Goal: Task Accomplishment & Management: Manage account settings

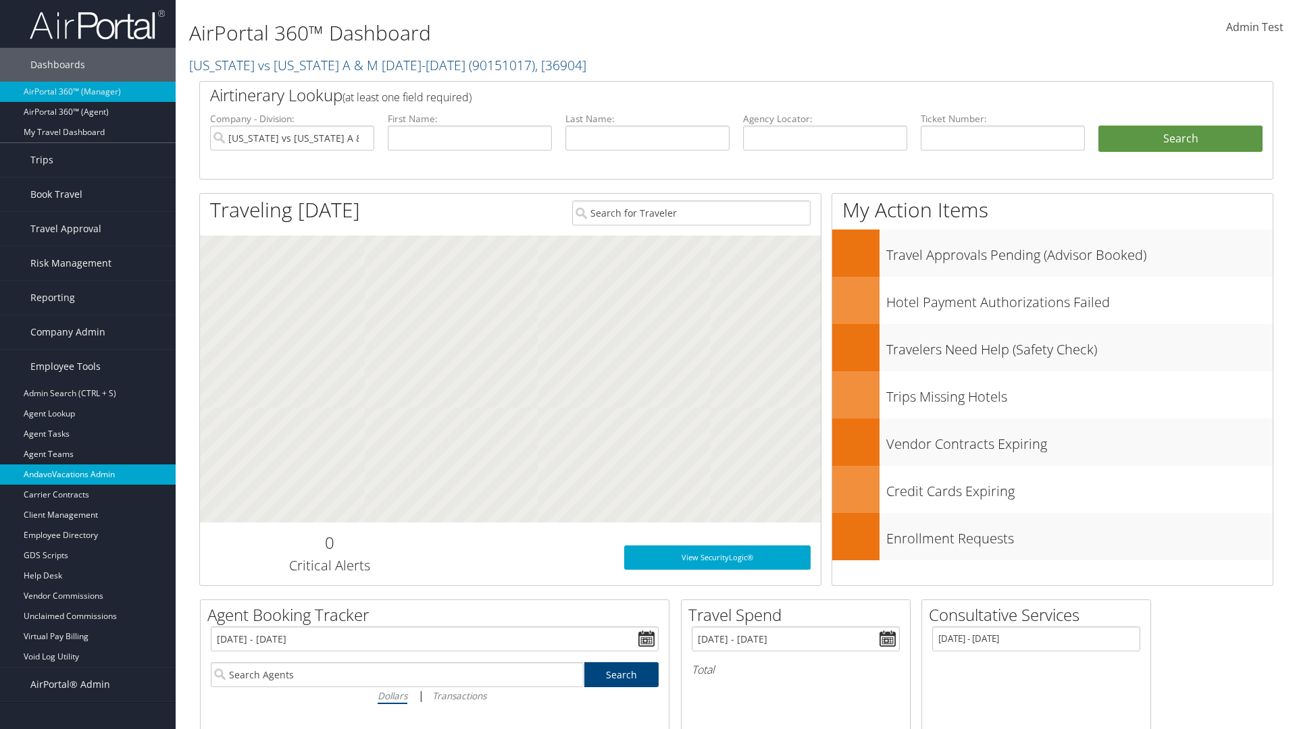
click at [88, 475] on link "AndavoVacations Admin" at bounding box center [88, 475] width 176 height 20
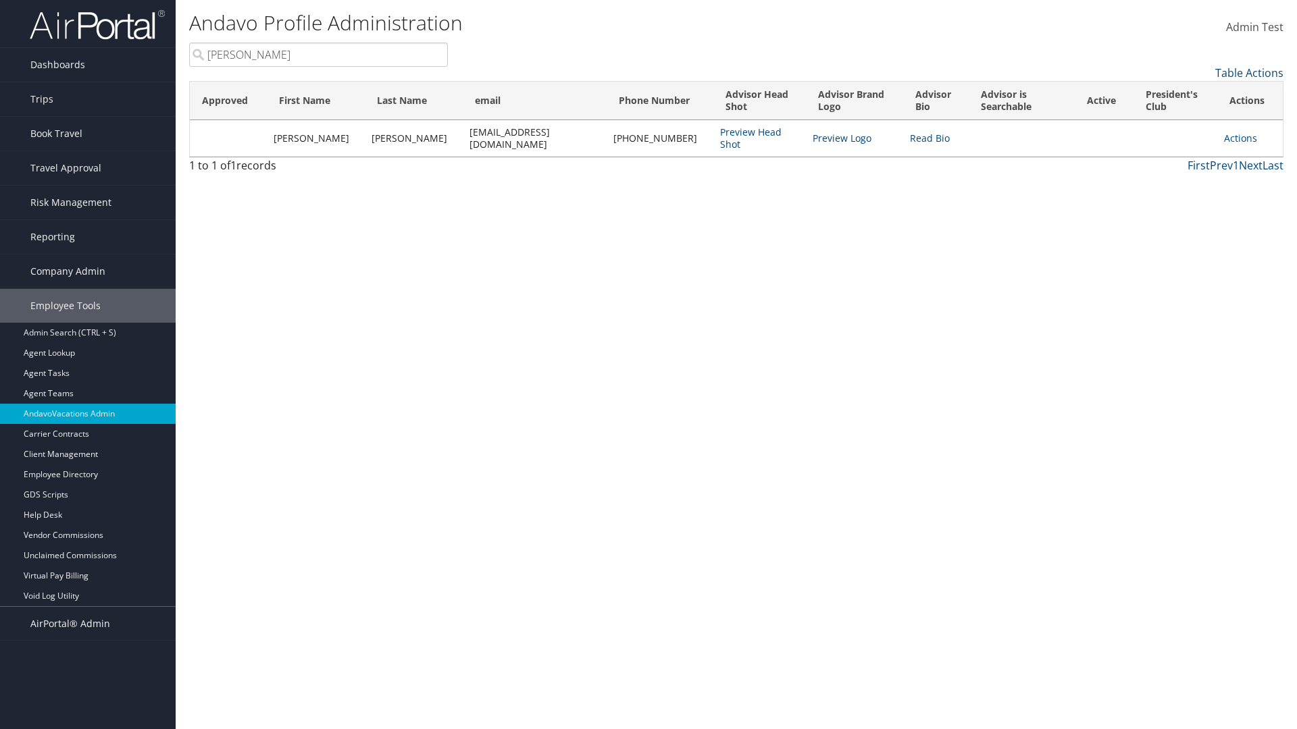
type input "[PERSON_NAME]"
click at [1235, 132] on link "Actions" at bounding box center [1240, 138] width 33 height 13
click at [0, 0] on link "Remove from President's Club" at bounding box center [0, 0] width 0 height 0
